Goal: Task Accomplishment & Management: Use online tool/utility

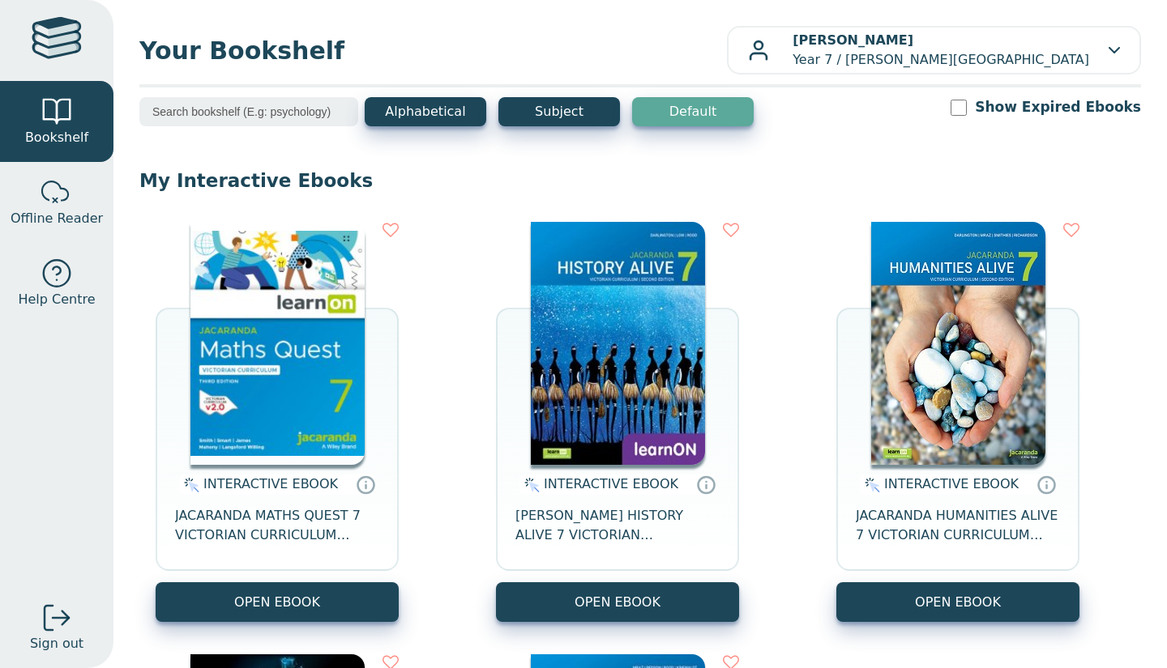
click at [335, 376] on img at bounding box center [277, 343] width 174 height 243
click at [305, 288] on img at bounding box center [277, 343] width 174 height 243
click at [358, 327] on img at bounding box center [277, 343] width 174 height 243
